Goal: Information Seeking & Learning: Understand process/instructions

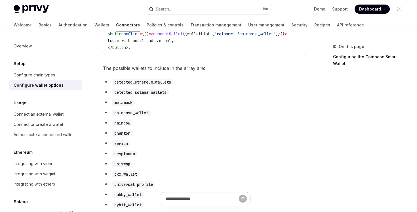
scroll to position [282, 0]
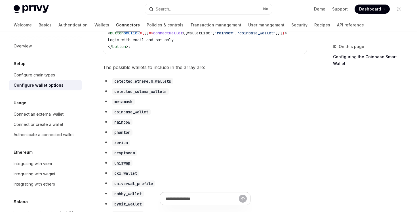
click at [218, 120] on ul "detected_ethereum_wallets detected_solana_wallets metamask coinbase_wallet rain…" at bounding box center [205, 196] width 204 height 238
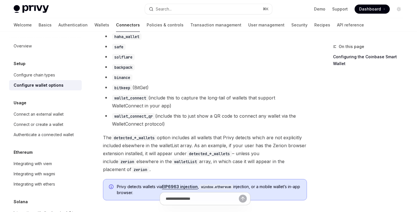
scroll to position [505, 0]
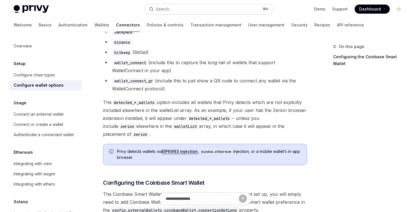
click at [223, 12] on button "Search... ⌘ K" at bounding box center [208, 9] width 127 height 10
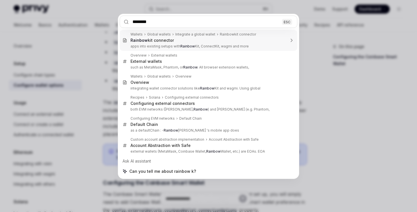
type input "*******"
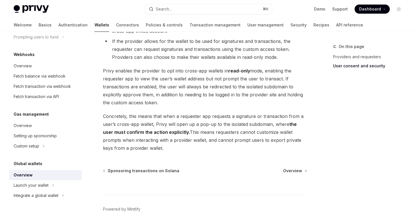
scroll to position [515, 0]
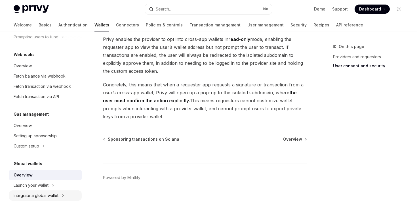
click at [52, 191] on button "Integrate a global wallet" at bounding box center [45, 195] width 73 height 10
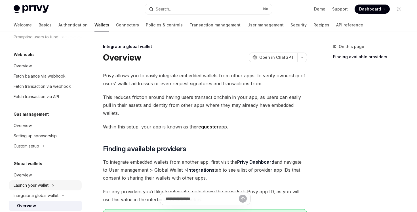
click at [55, 186] on button "Launch your wallet" at bounding box center [45, 185] width 73 height 10
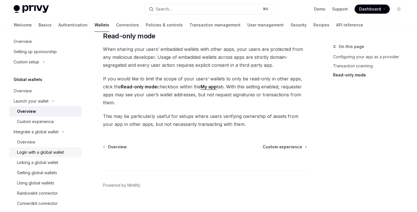
scroll to position [368, 0]
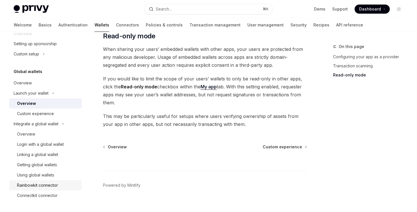
click at [63, 181] on link "Rainbowkit connector" at bounding box center [45, 185] width 73 height 10
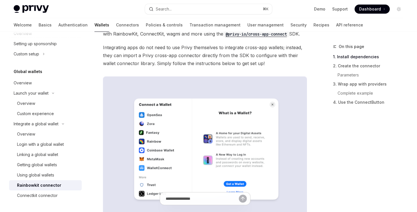
scroll to position [49, 0]
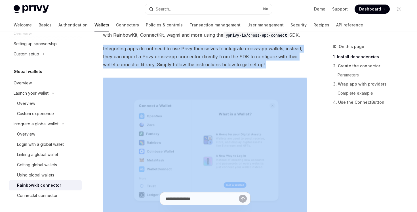
drag, startPoint x: 244, startPoint y: 39, endPoint x: 220, endPoint y: 72, distance: 40.5
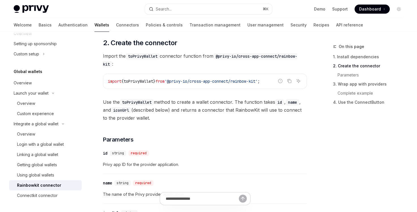
scroll to position [372, 0]
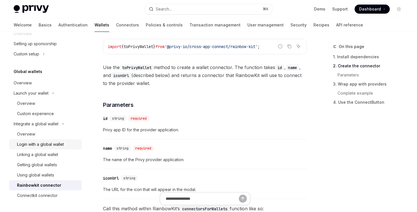
click at [65, 146] on div "Login with a global wallet" at bounding box center [47, 144] width 61 height 7
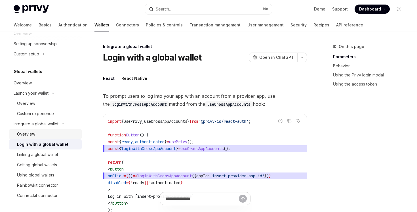
click at [65, 136] on div "Overview" at bounding box center [47, 133] width 61 height 7
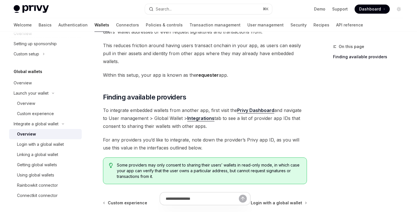
scroll to position [53, 0]
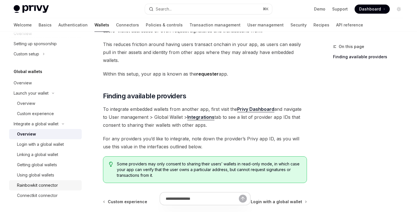
click at [57, 186] on div "Rainbowkit connector" at bounding box center [37, 185] width 41 height 7
type textarea "*"
